Goal: Task Accomplishment & Management: Manage account settings

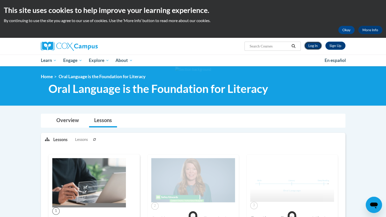
click at [310, 46] on link "Log In" at bounding box center [313, 46] width 18 height 8
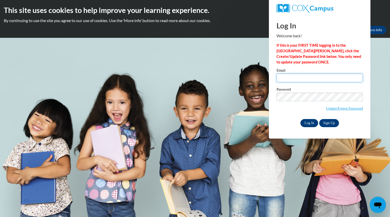
type input "[EMAIL_ADDRESS][DOMAIN_NAME]"
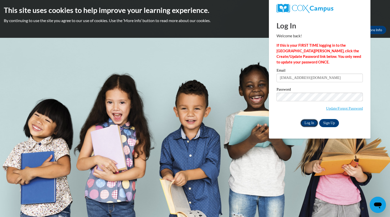
click at [308, 122] on input "Log In" at bounding box center [309, 123] width 18 height 8
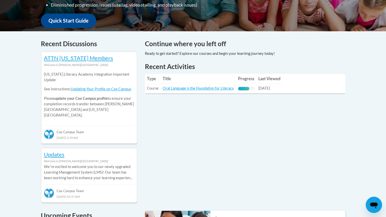
scroll to position [185, 0]
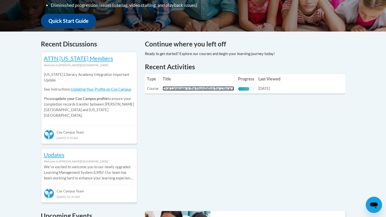
click at [192, 88] on link "Oral Language is the Foundation for Literacy" at bounding box center [198, 88] width 71 height 4
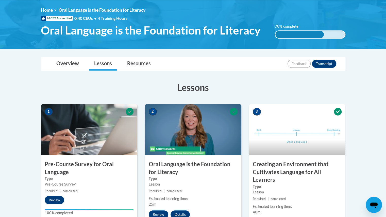
scroll to position [66, 0]
